Goal: Information Seeking & Learning: Check status

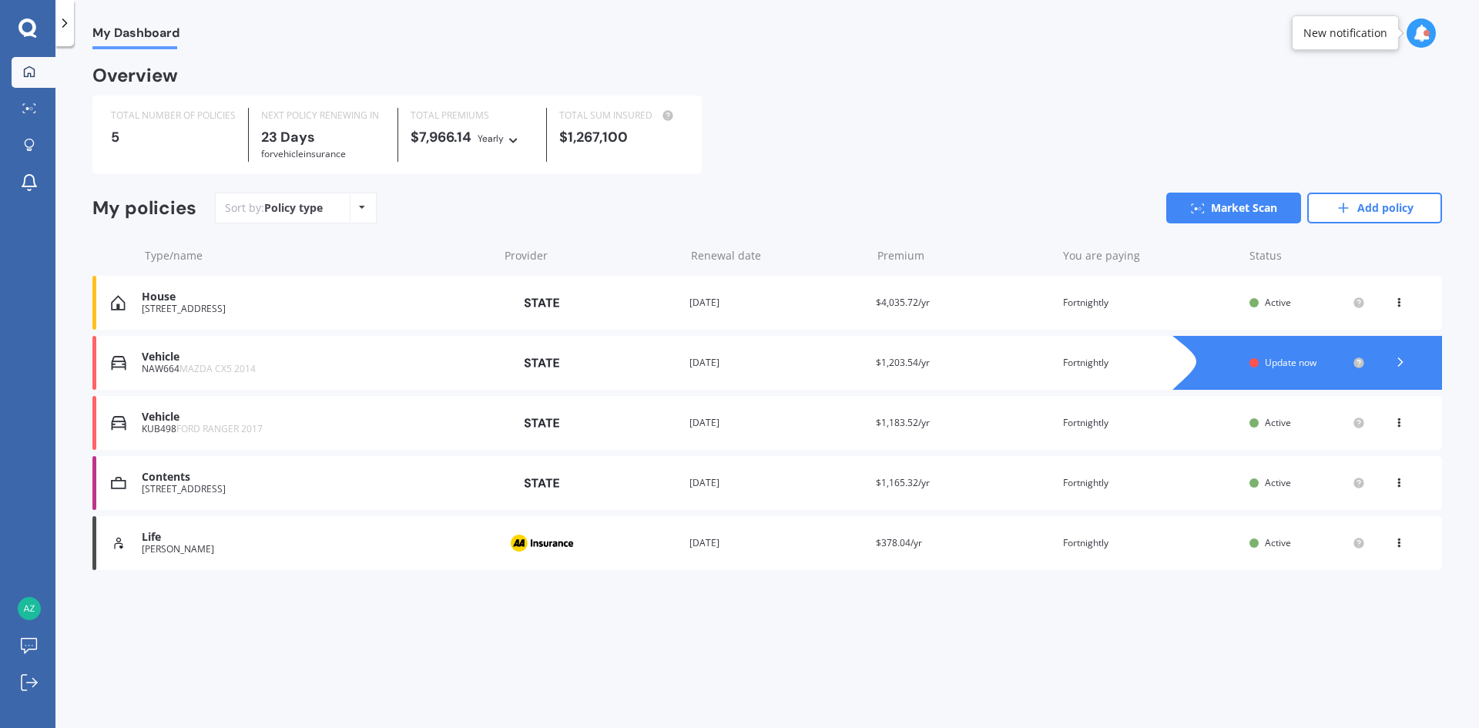
click at [244, 299] on div "House" at bounding box center [316, 296] width 349 height 13
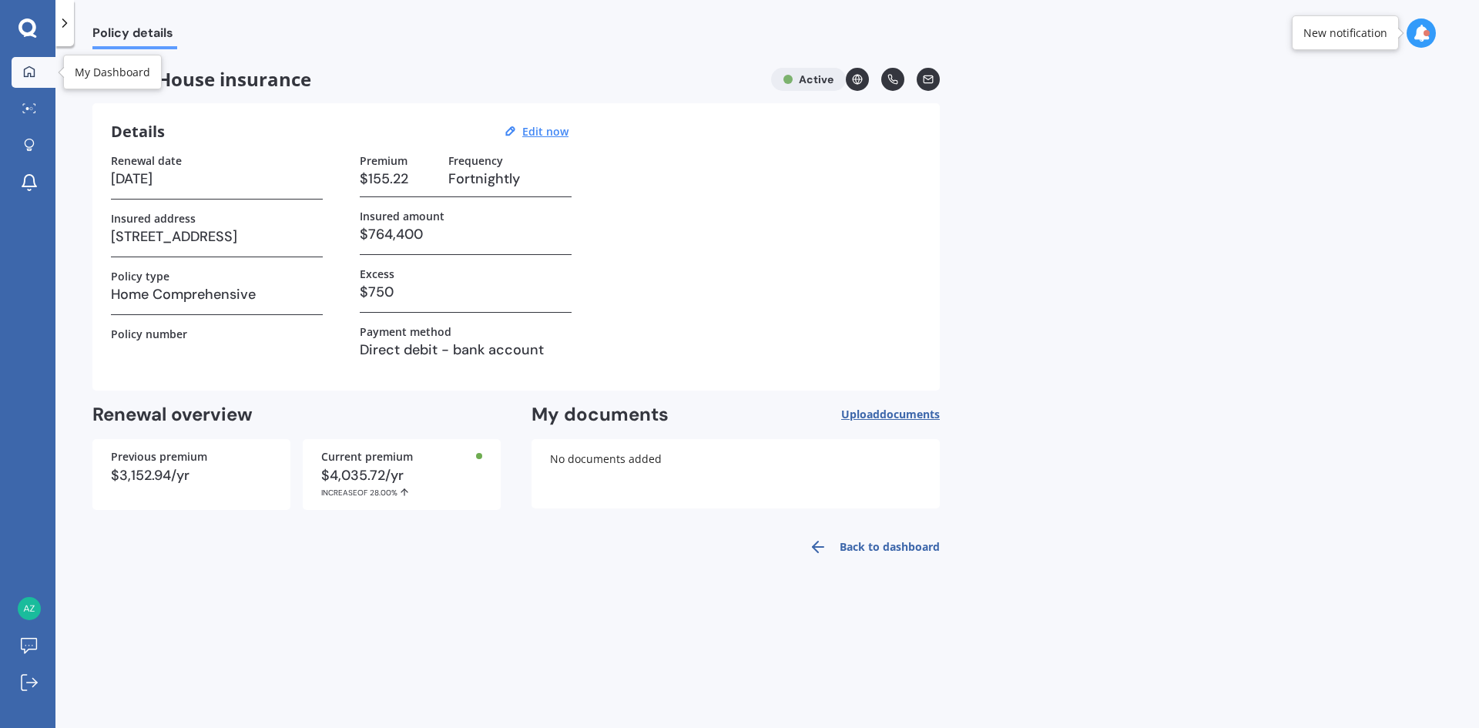
click at [31, 72] on icon at bounding box center [29, 71] width 12 height 12
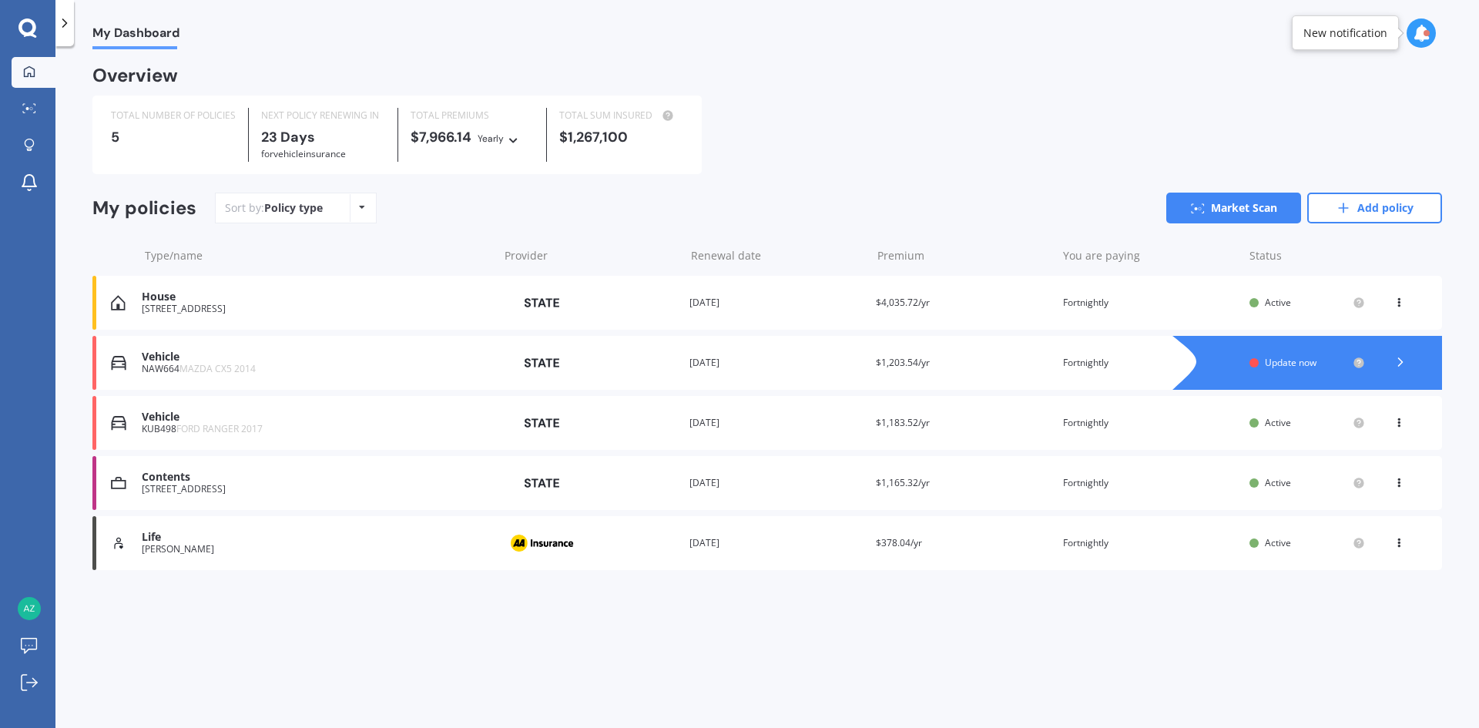
click at [195, 489] on div "[STREET_ADDRESS]" at bounding box center [316, 489] width 349 height 11
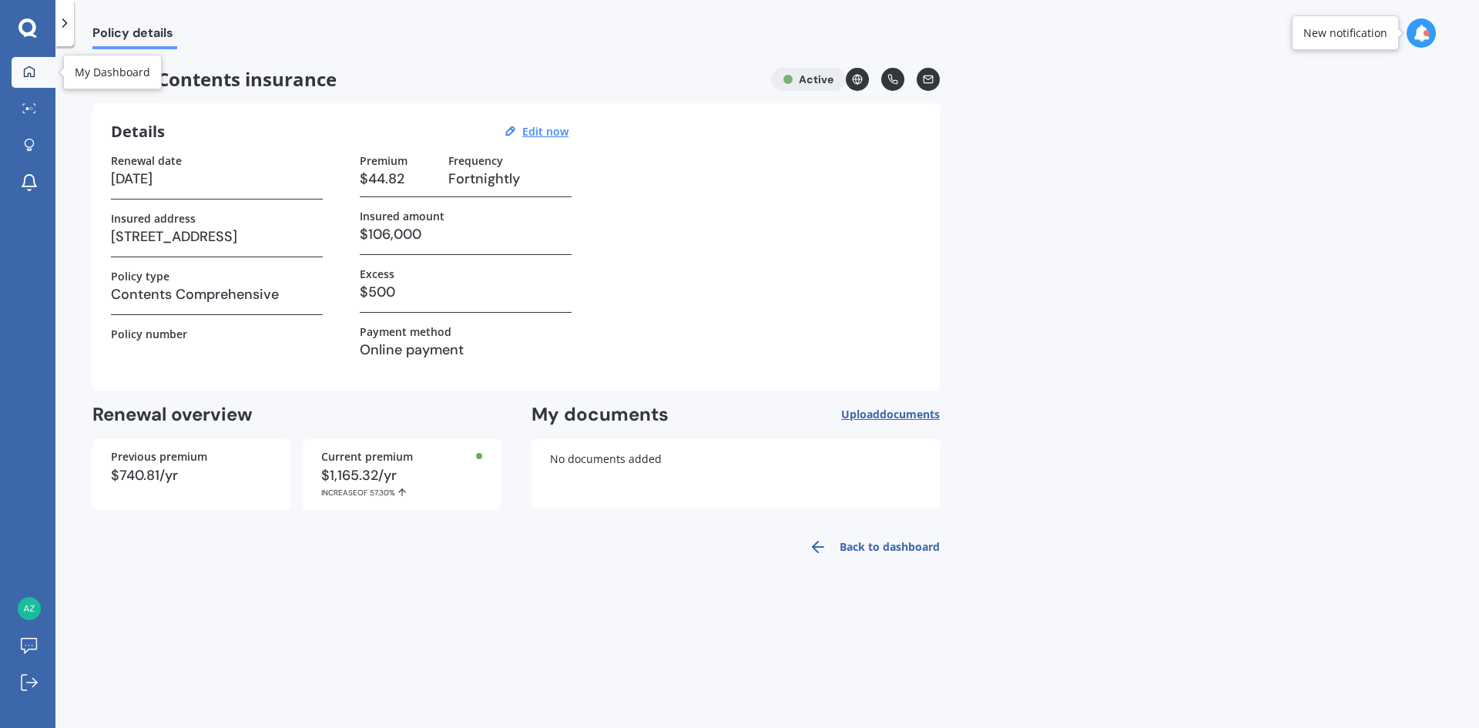
click at [26, 59] on link "My Dashboard" at bounding box center [34, 72] width 44 height 31
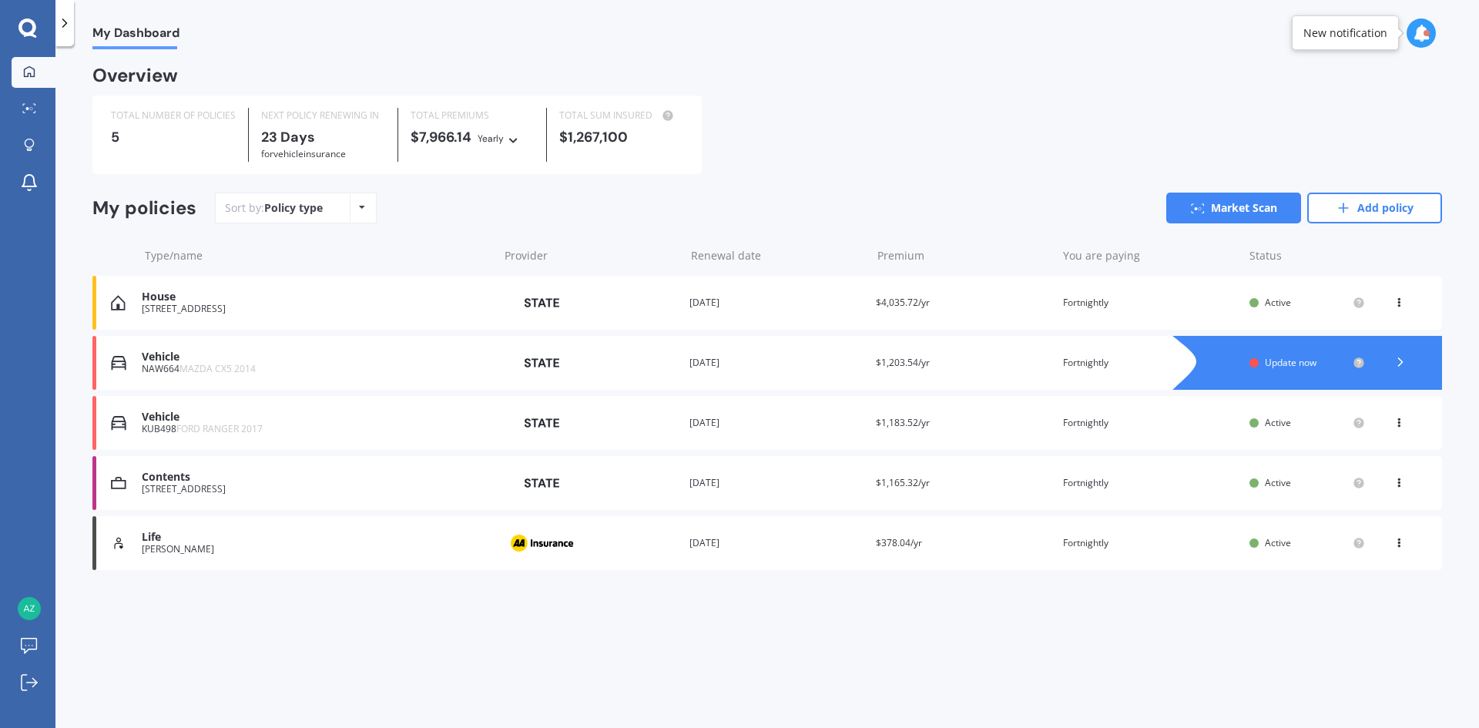
click at [190, 307] on div "[STREET_ADDRESS]" at bounding box center [316, 308] width 349 height 11
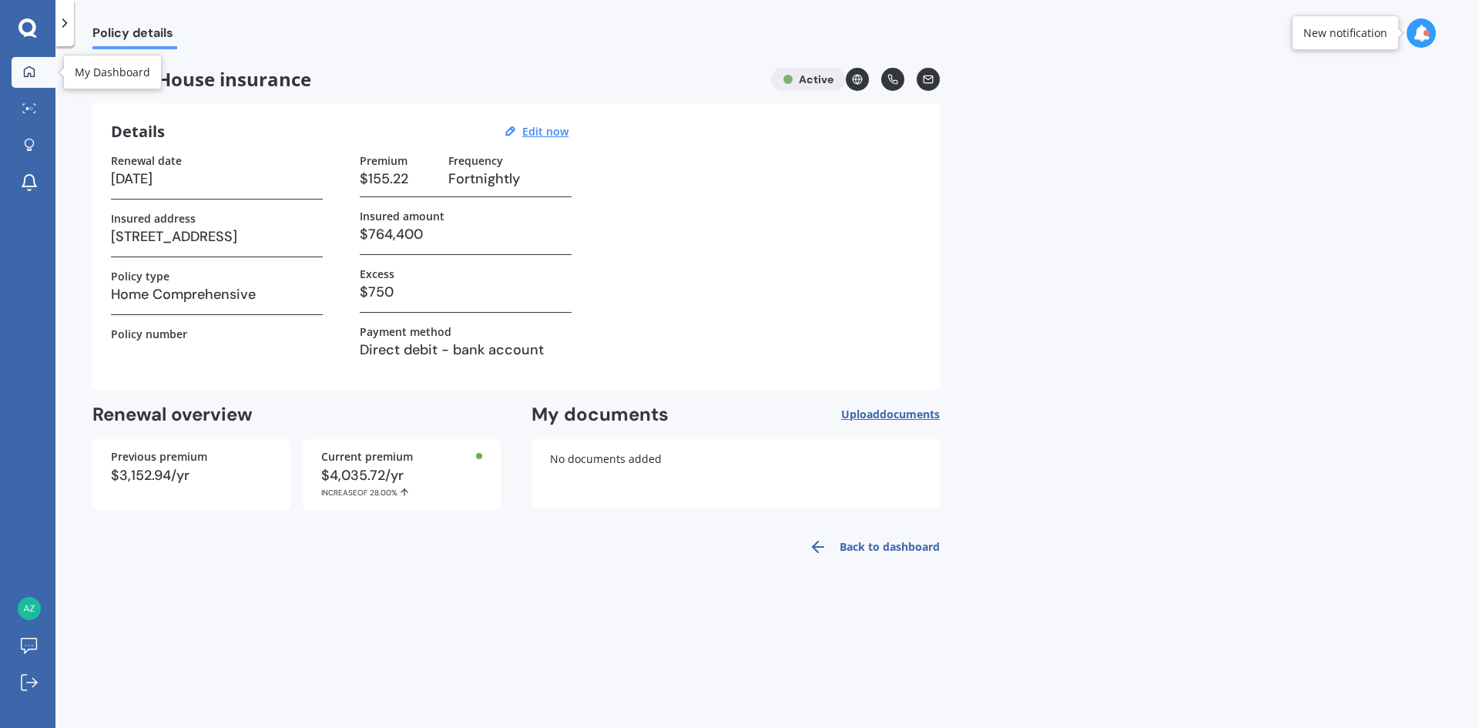
click at [48, 72] on link "My Dashboard" at bounding box center [34, 72] width 44 height 31
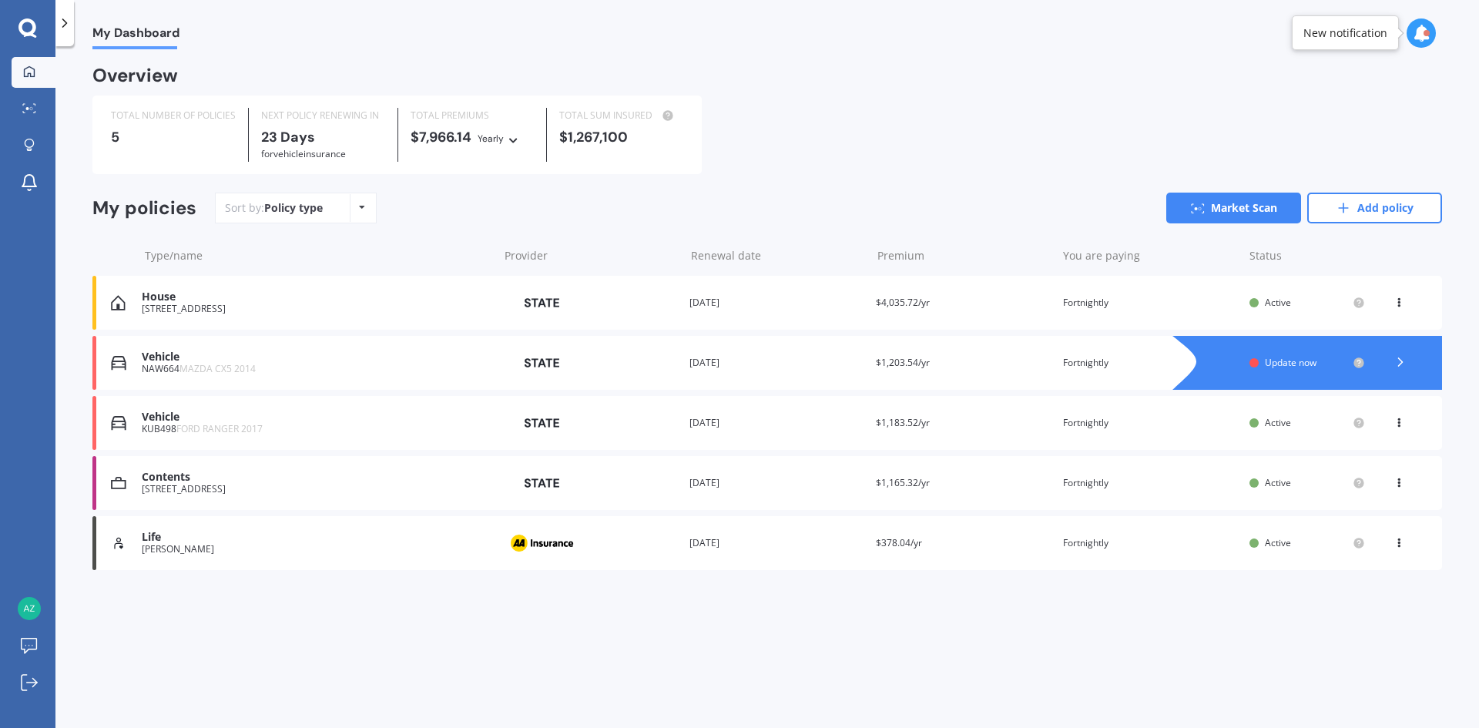
click at [182, 487] on div "[STREET_ADDRESS]" at bounding box center [316, 489] width 349 height 11
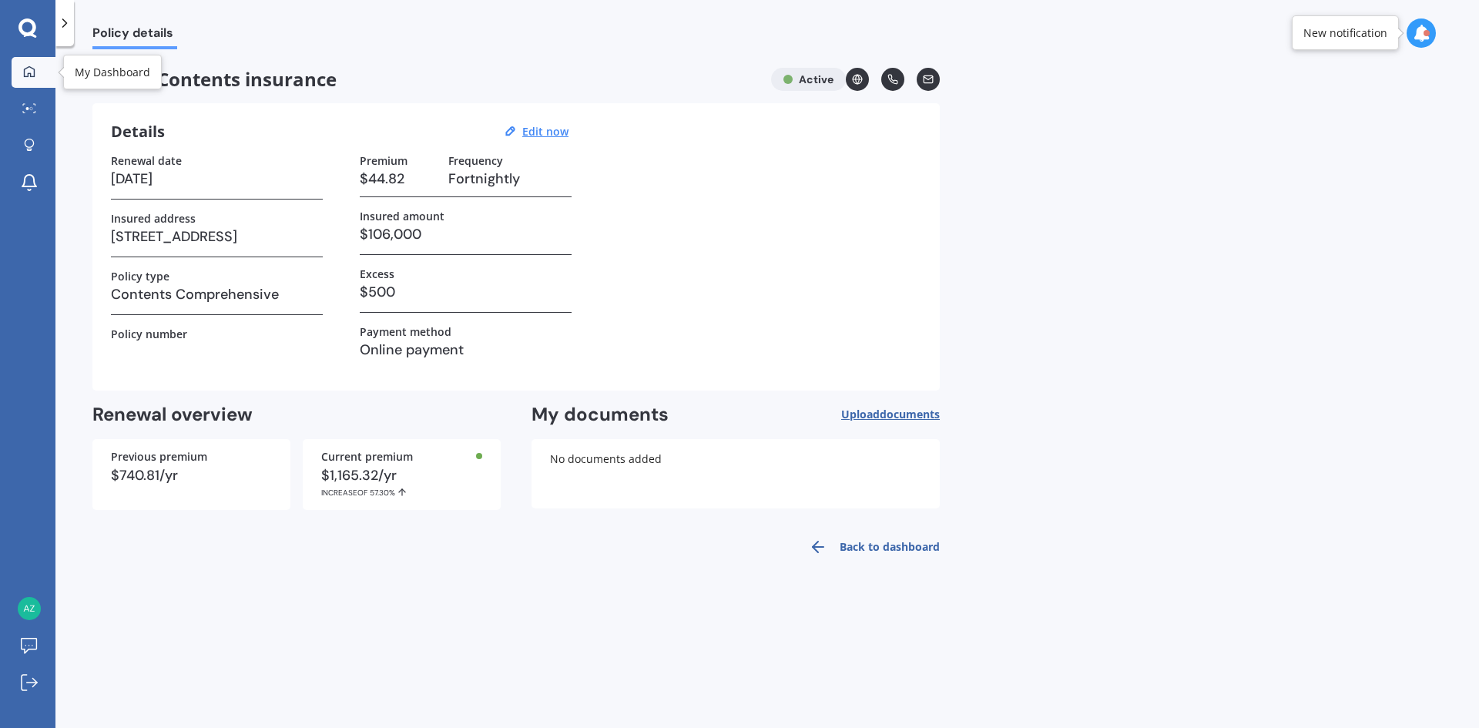
click at [42, 75] on link "My Dashboard" at bounding box center [34, 72] width 44 height 31
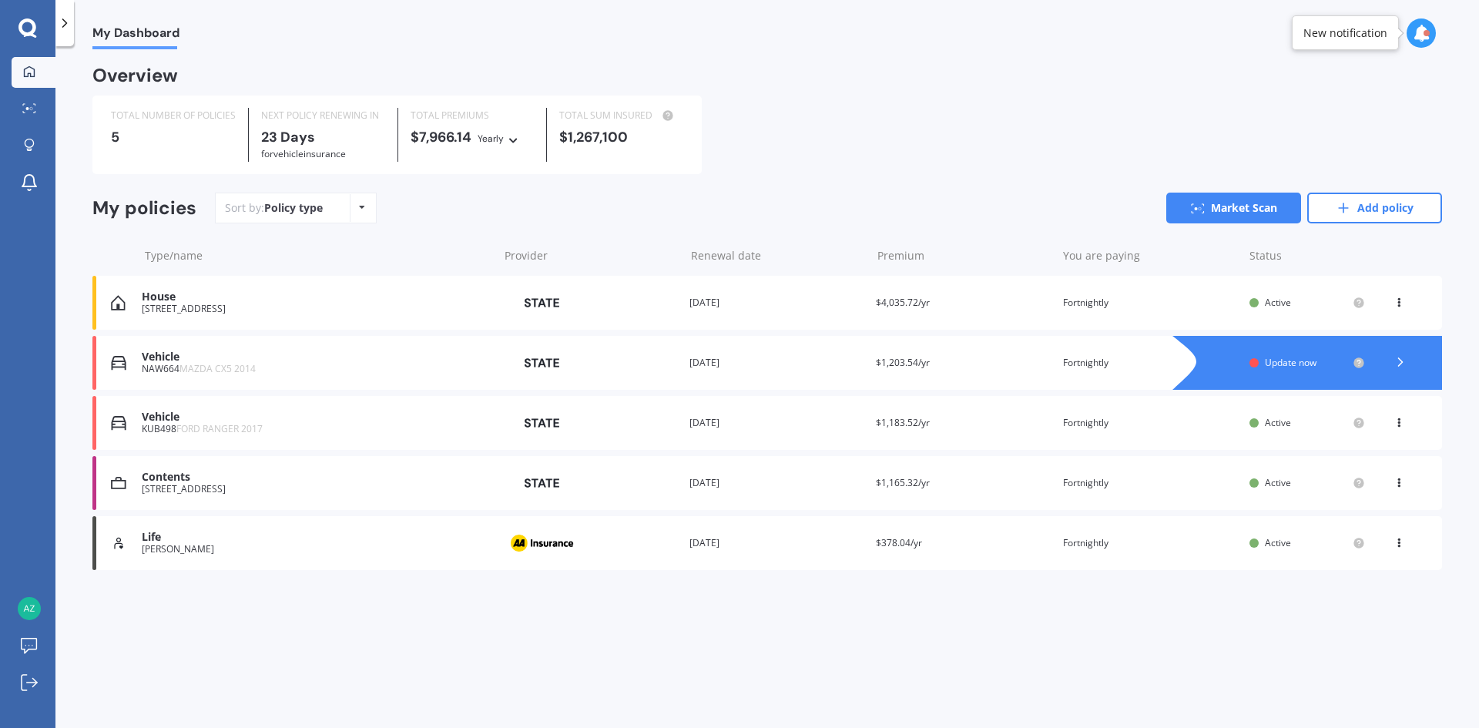
click at [153, 317] on div "House [STREET_ADDRESS] Provider Renewal date [DATE] Premium $4,035.72/yr You ar…" at bounding box center [766, 303] width 1349 height 54
